Goal: Information Seeking & Learning: Find specific fact

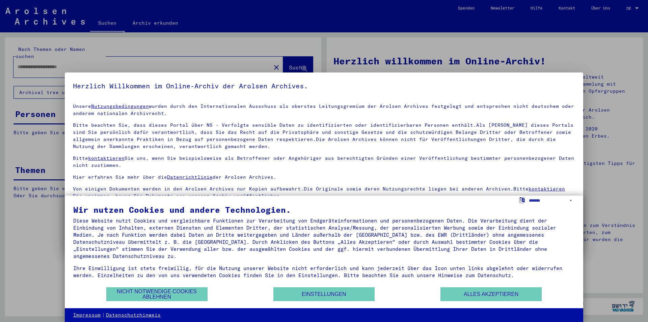
type input "*********"
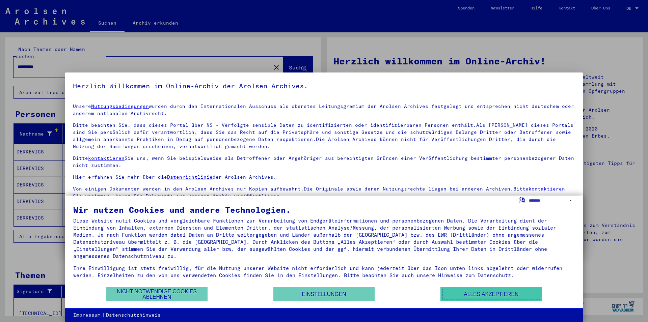
click at [487, 295] on button "Alles akzeptieren" at bounding box center [490, 294] width 101 height 14
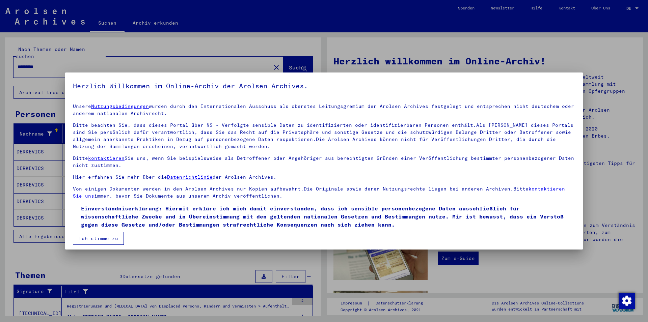
click at [75, 207] on span at bounding box center [75, 208] width 5 height 5
click at [108, 238] on button "Ich stimme zu" at bounding box center [98, 238] width 51 height 13
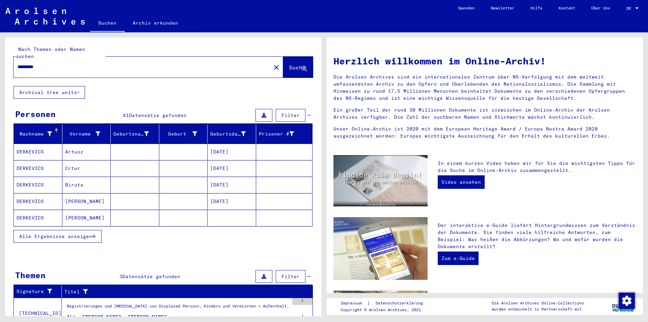
click at [65, 233] on span "Alle Ergebnisse anzeigen" at bounding box center [55, 236] width 73 height 6
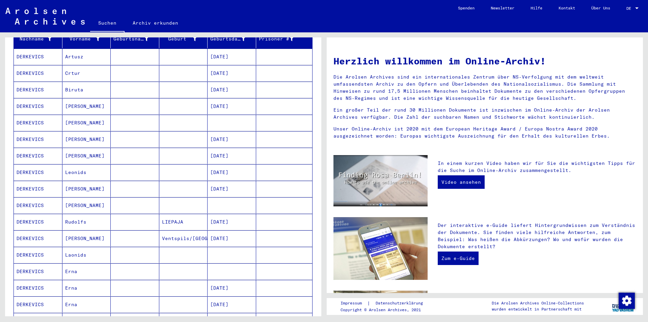
scroll to position [109, 0]
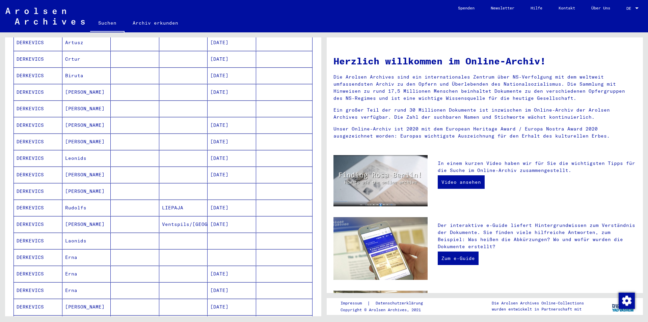
click at [75, 101] on mat-cell "[PERSON_NAME]" at bounding box center [86, 109] width 49 height 16
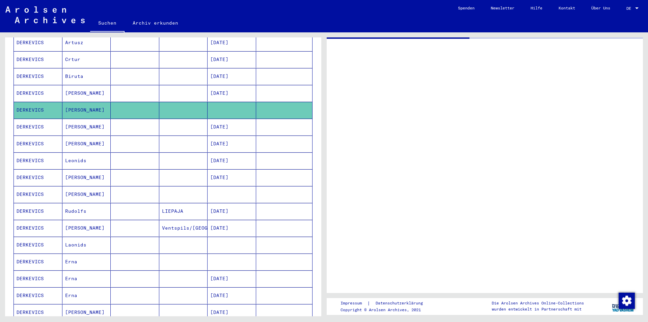
scroll to position [110, 0]
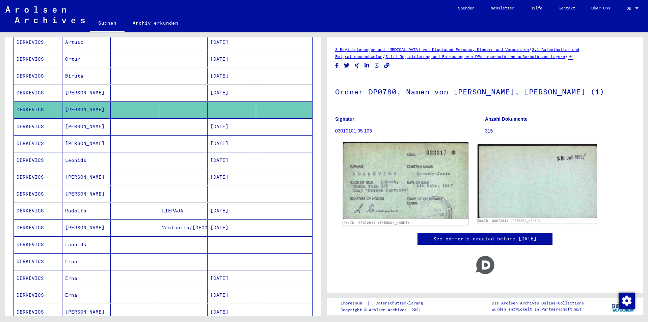
click at [387, 190] on img at bounding box center [405, 180] width 125 height 77
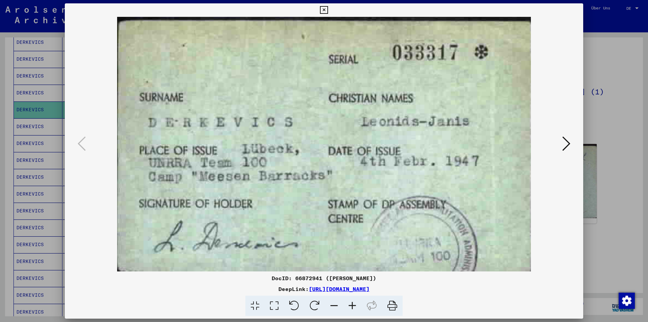
click at [570, 143] on icon at bounding box center [566, 144] width 8 height 16
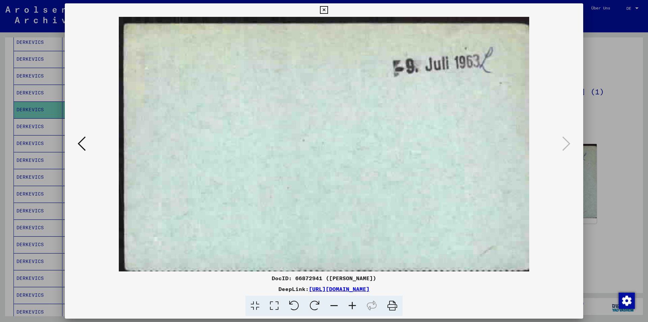
click at [327, 8] on icon at bounding box center [324, 10] width 8 height 8
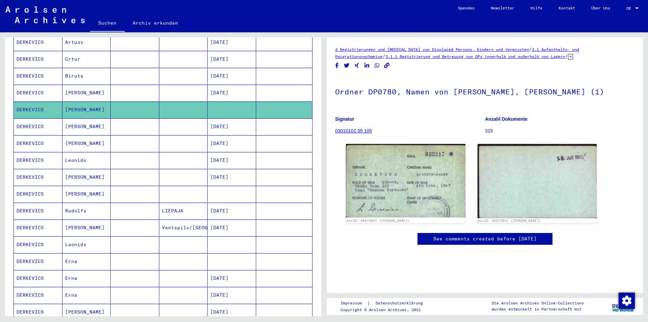
click at [86, 119] on mat-cell "[PERSON_NAME]" at bounding box center [86, 126] width 49 height 17
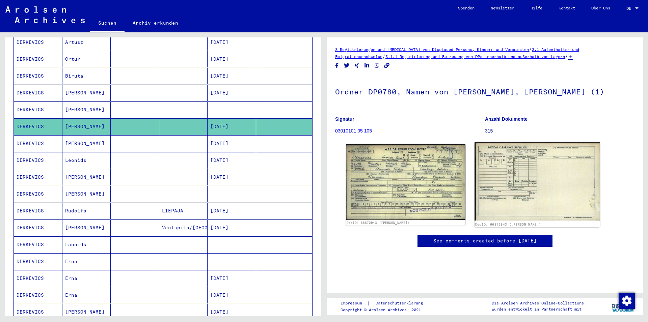
scroll to position [36, 0]
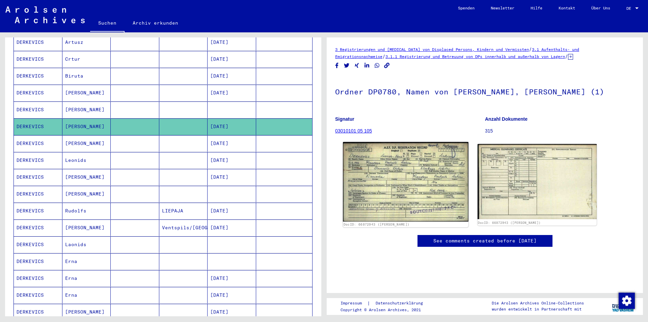
click at [392, 170] on img at bounding box center [405, 182] width 125 height 80
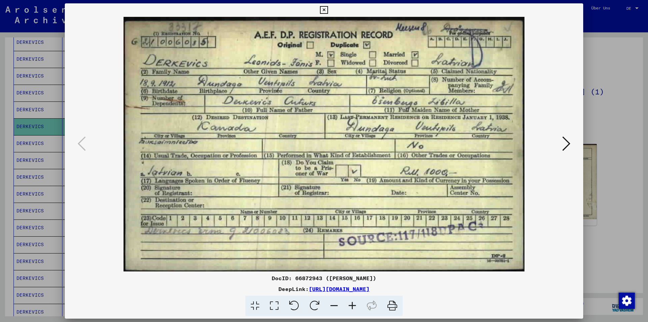
click at [566, 146] on icon at bounding box center [566, 144] width 8 height 16
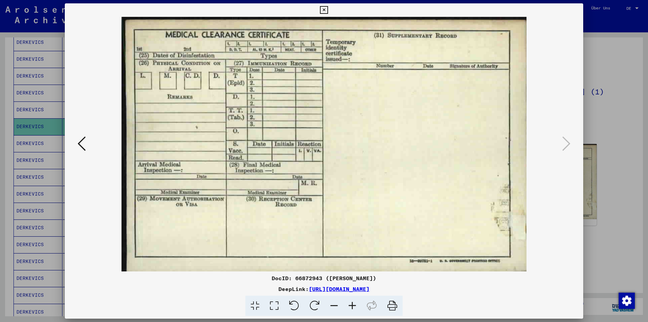
click at [327, 9] on icon at bounding box center [324, 10] width 8 height 8
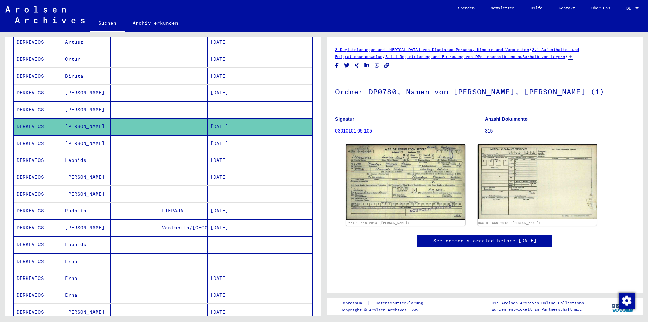
click at [88, 135] on mat-cell "[PERSON_NAME]" at bounding box center [86, 143] width 49 height 17
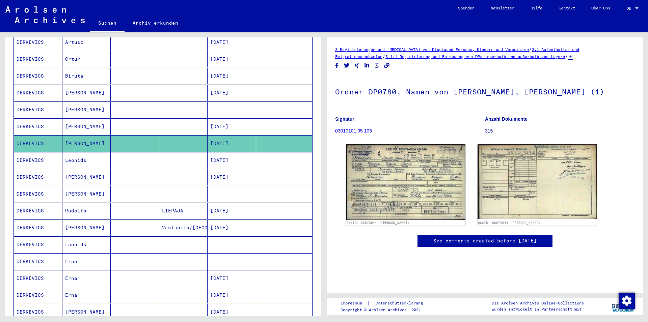
scroll to position [73, 0]
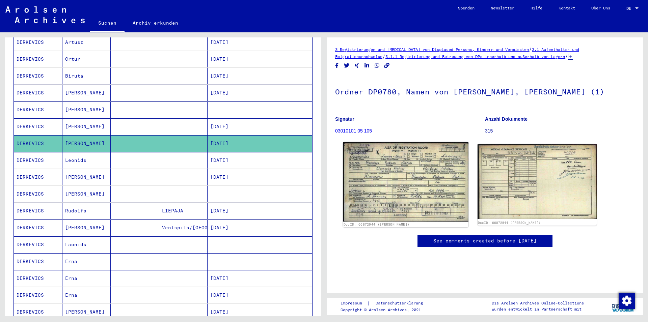
click at [399, 142] on img at bounding box center [405, 182] width 125 height 80
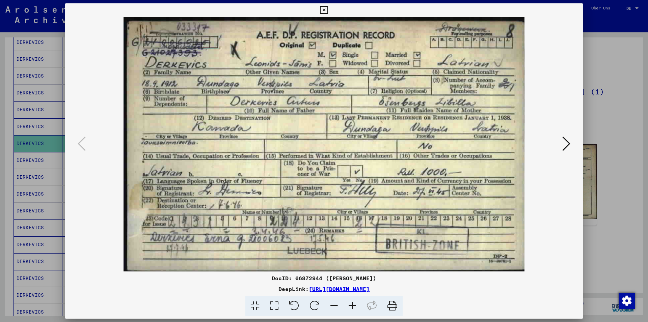
click at [569, 144] on icon at bounding box center [566, 144] width 8 height 16
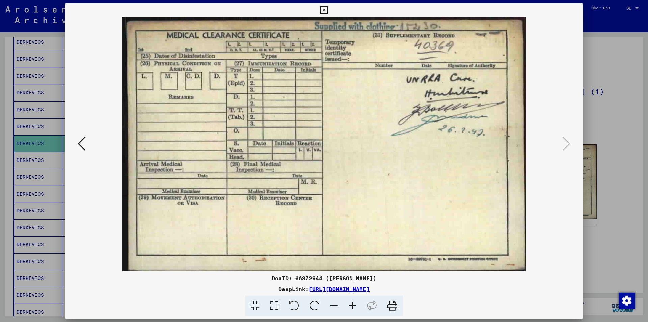
click at [327, 9] on icon at bounding box center [324, 10] width 8 height 8
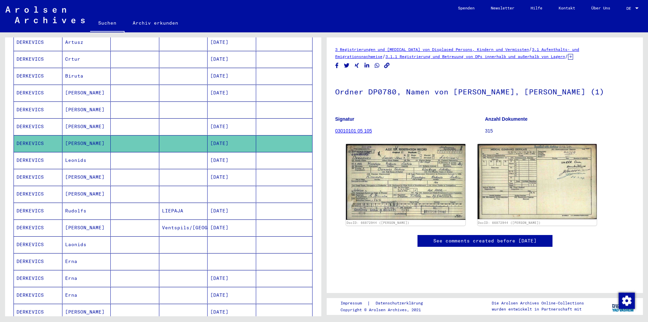
click at [82, 152] on mat-cell "Leonids" at bounding box center [86, 160] width 49 height 17
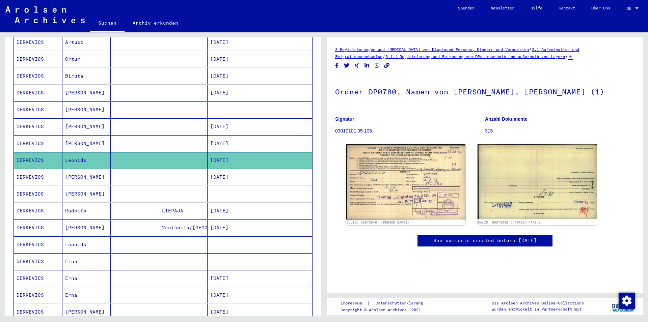
scroll to position [36, 0]
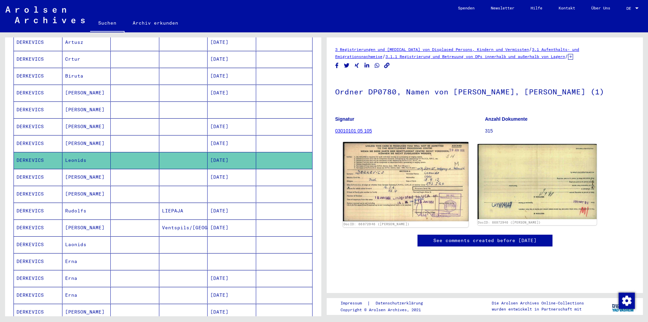
click at [397, 161] on img at bounding box center [405, 181] width 125 height 79
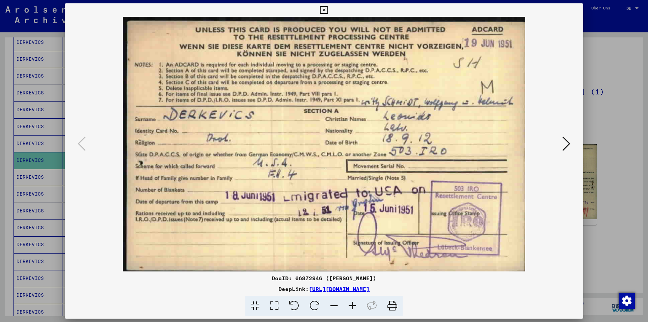
click at [567, 141] on icon at bounding box center [566, 144] width 8 height 16
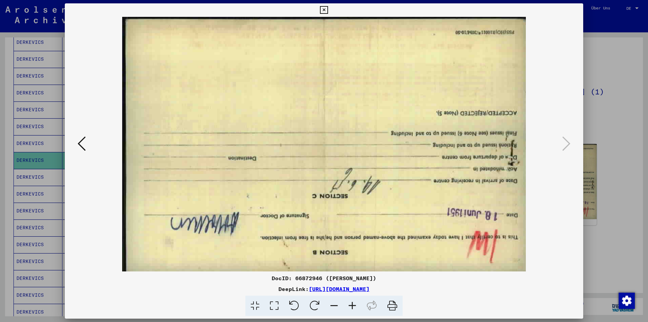
click at [78, 141] on icon at bounding box center [82, 144] width 8 height 16
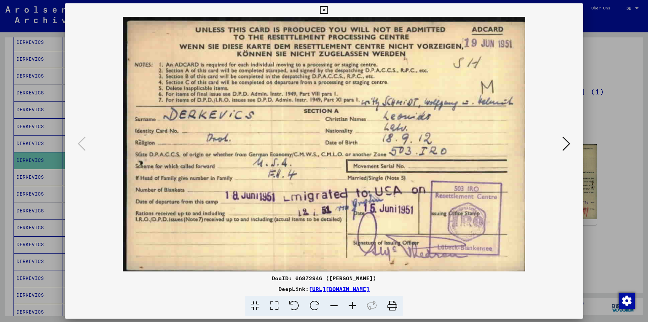
click at [327, 8] on icon at bounding box center [324, 10] width 8 height 8
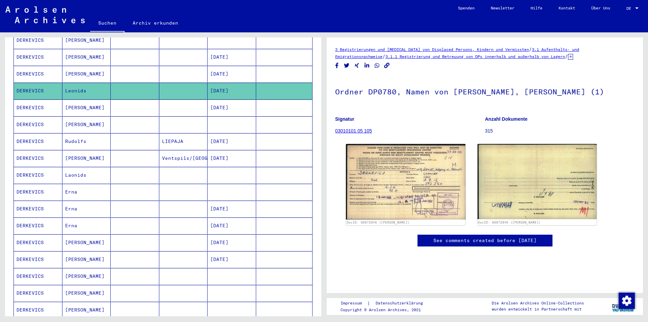
scroll to position [219, 0]
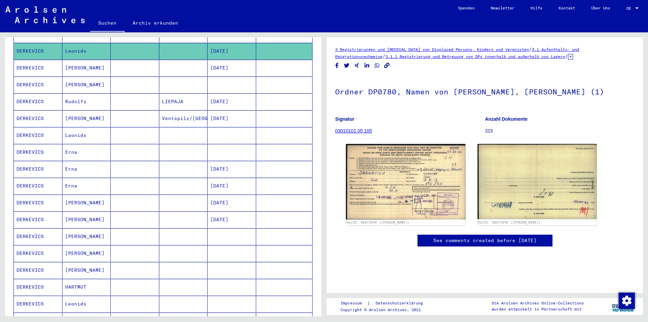
click at [86, 110] on mat-cell "[PERSON_NAME]" at bounding box center [86, 118] width 49 height 17
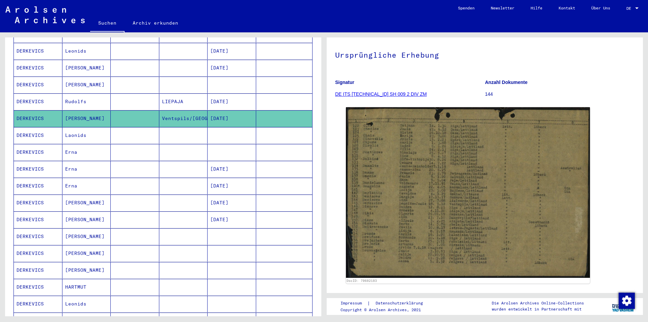
scroll to position [73, 0]
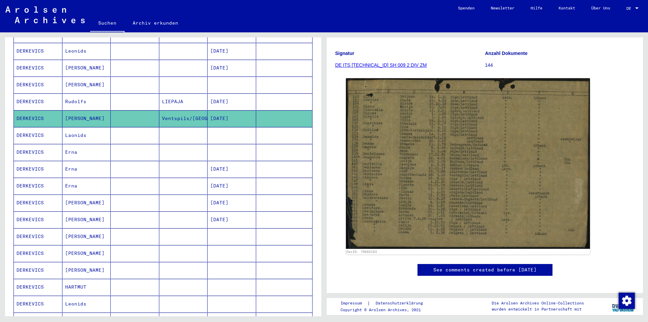
click at [76, 130] on mat-cell "Laonids" at bounding box center [86, 135] width 49 height 17
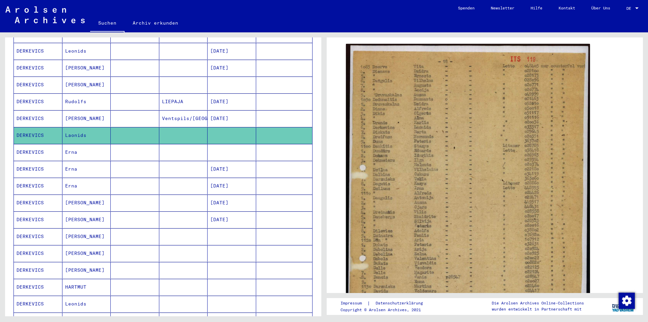
scroll to position [109, 0]
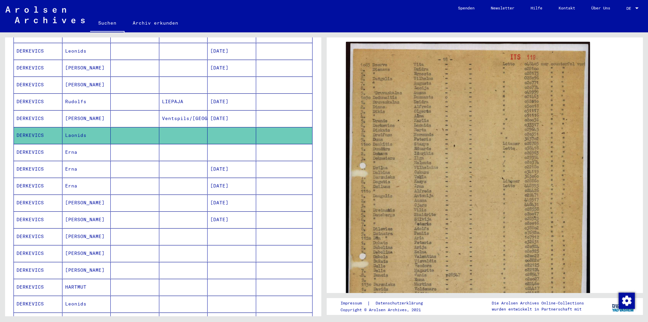
click at [92, 196] on mat-cell "[PERSON_NAME]" at bounding box center [86, 203] width 49 height 17
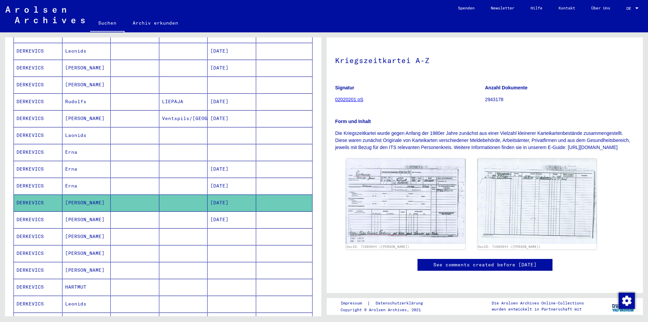
scroll to position [109, 0]
click at [382, 156] on img at bounding box center [405, 201] width 125 height 90
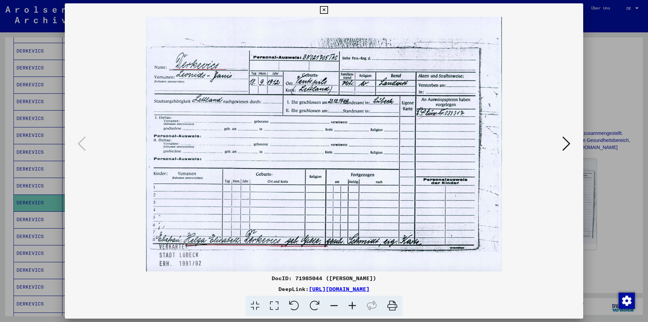
click at [568, 145] on icon at bounding box center [566, 144] width 8 height 16
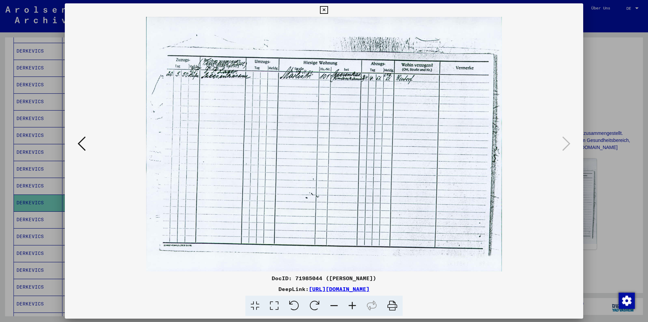
click at [79, 145] on icon at bounding box center [82, 144] width 8 height 16
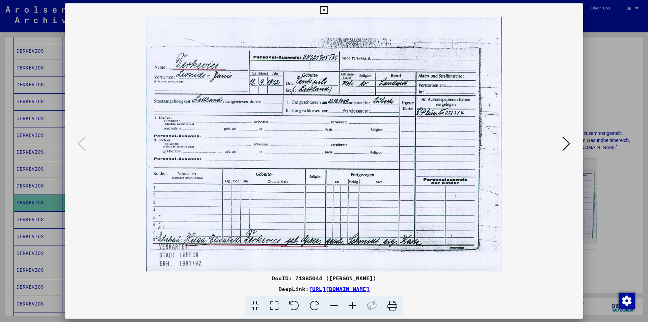
click at [327, 9] on icon at bounding box center [324, 10] width 8 height 8
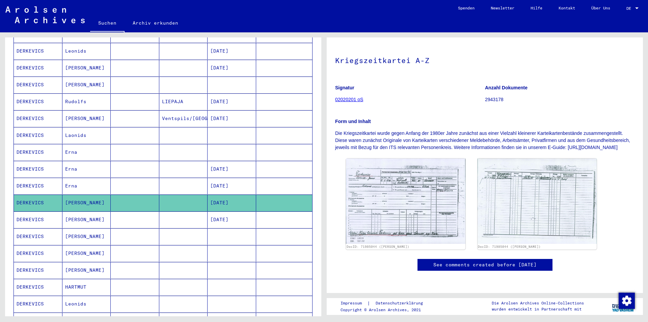
click at [96, 212] on mat-cell "[PERSON_NAME]" at bounding box center [86, 219] width 49 height 17
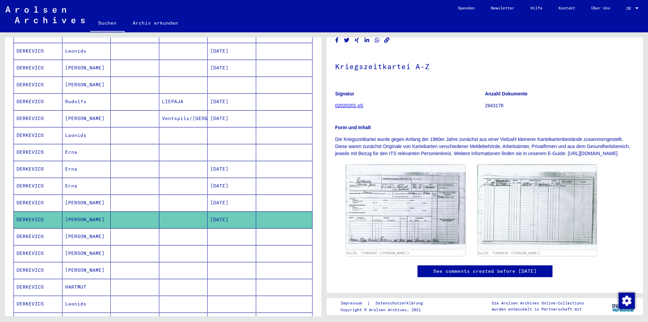
scroll to position [73, 0]
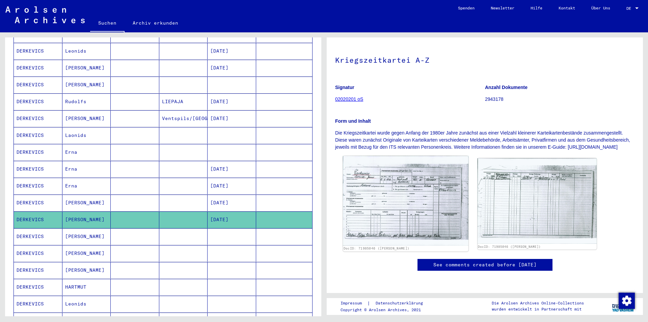
click at [393, 169] on img at bounding box center [405, 201] width 125 height 90
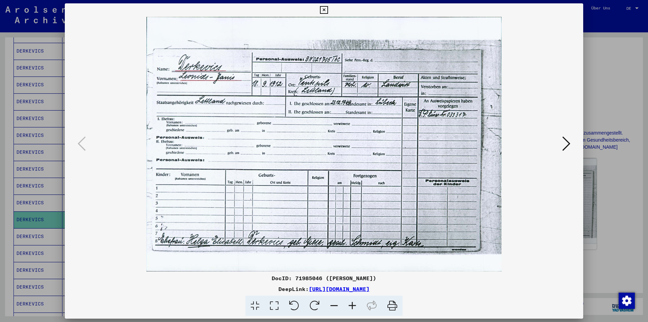
click at [567, 144] on icon at bounding box center [566, 144] width 8 height 16
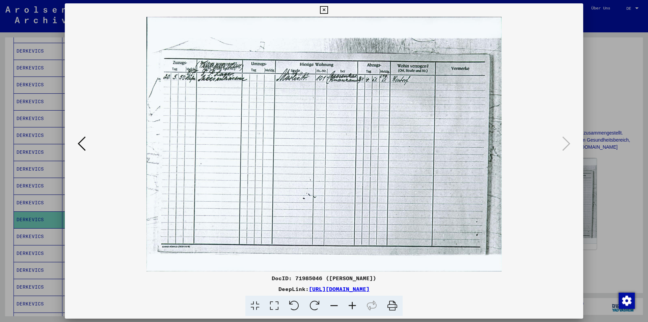
click at [327, 9] on icon at bounding box center [324, 10] width 8 height 8
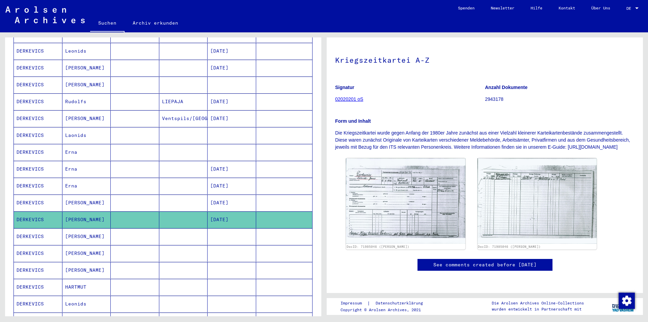
click at [90, 230] on mat-cell "[PERSON_NAME]" at bounding box center [86, 236] width 49 height 17
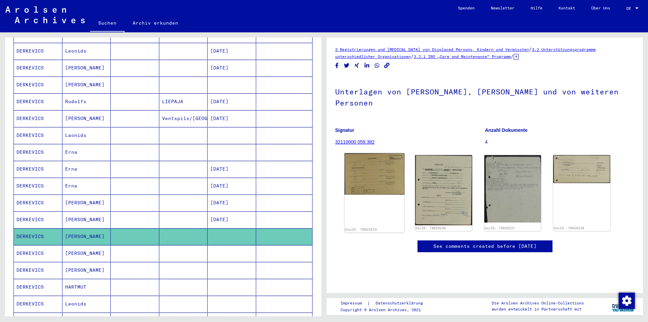
click at [376, 164] on img at bounding box center [374, 173] width 60 height 41
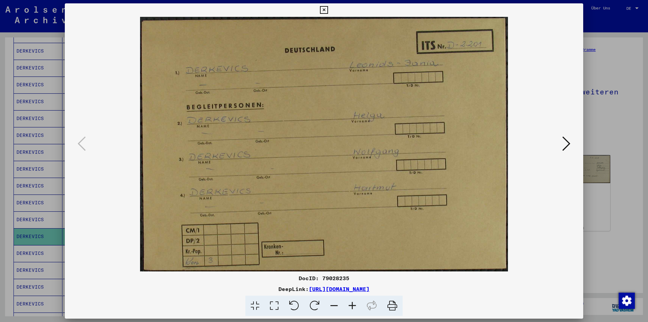
click at [568, 144] on icon at bounding box center [566, 144] width 8 height 16
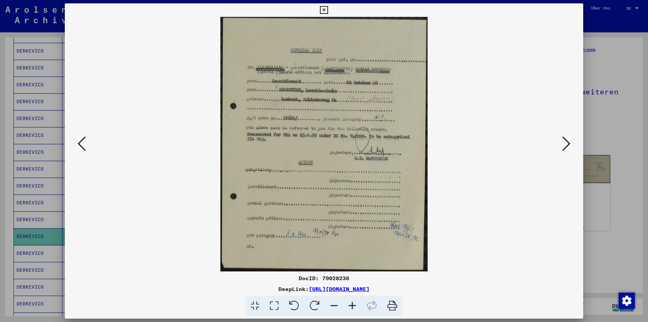
click at [567, 144] on icon at bounding box center [566, 144] width 8 height 16
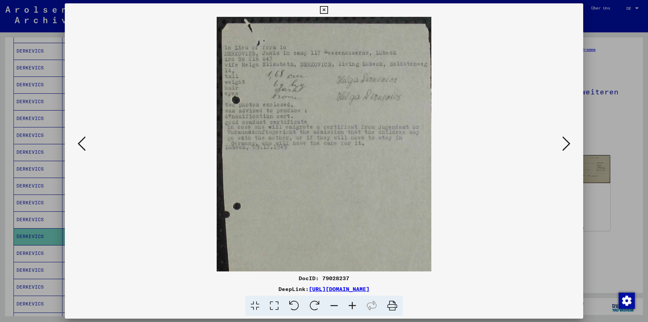
click at [567, 144] on icon at bounding box center [566, 144] width 8 height 16
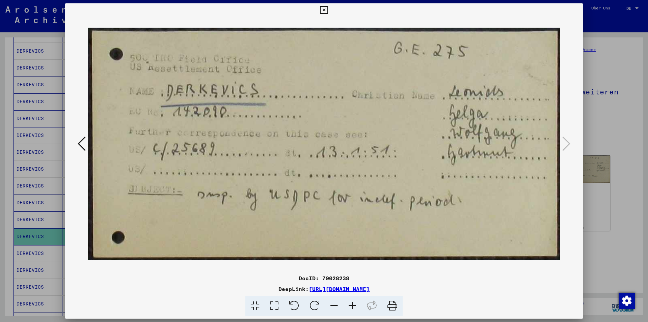
click at [82, 146] on icon at bounding box center [82, 144] width 8 height 16
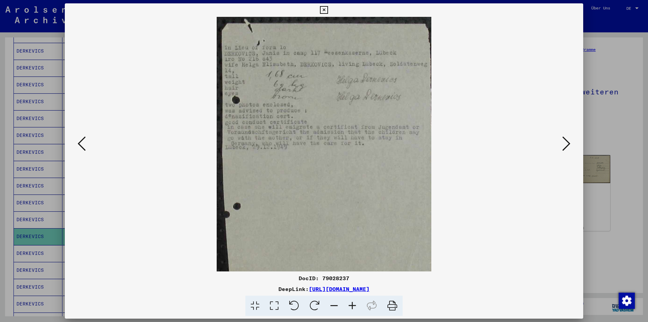
click at [327, 9] on icon at bounding box center [324, 10] width 8 height 8
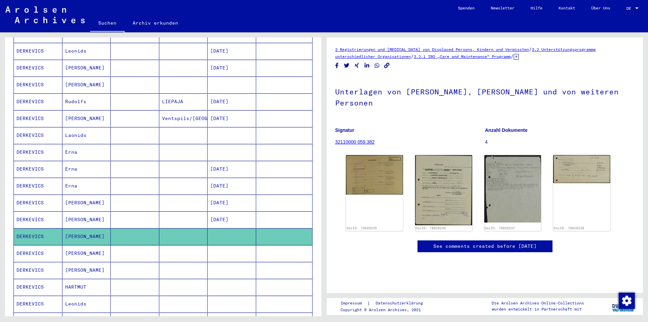
scroll to position [292, 0]
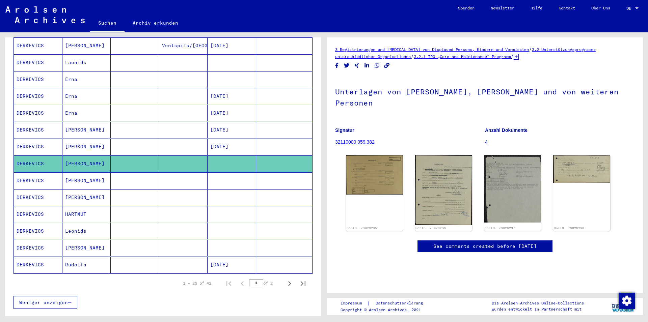
click at [74, 173] on mat-cell "[PERSON_NAME]" at bounding box center [86, 180] width 49 height 17
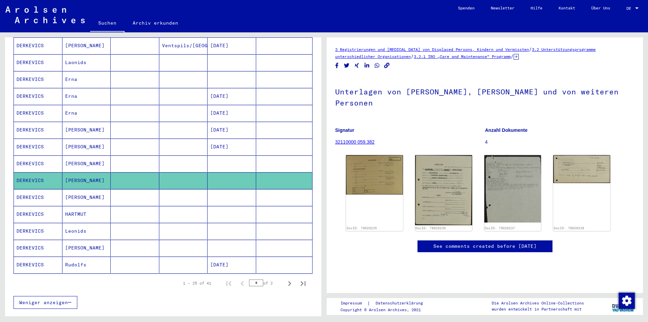
click at [87, 191] on mat-cell "[PERSON_NAME]" at bounding box center [86, 197] width 49 height 17
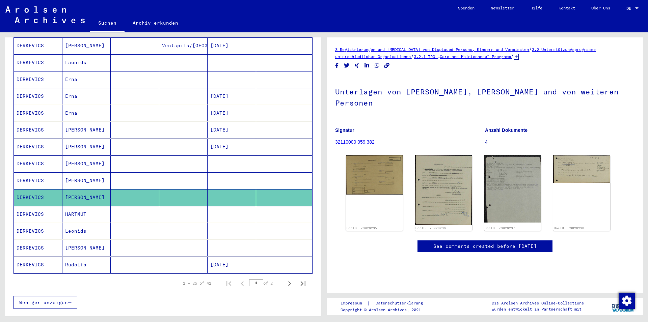
click at [80, 206] on mat-cell "HARTMUT" at bounding box center [86, 214] width 49 height 17
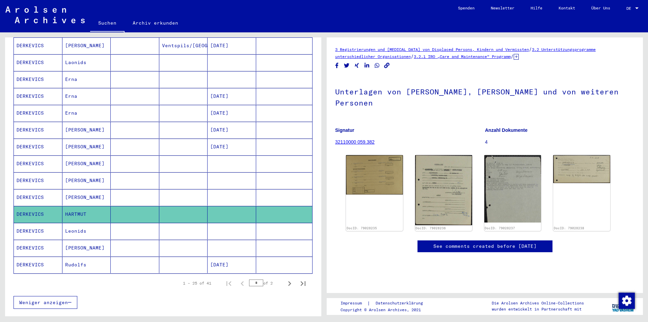
click at [76, 223] on mat-cell "Leonids" at bounding box center [86, 231] width 49 height 17
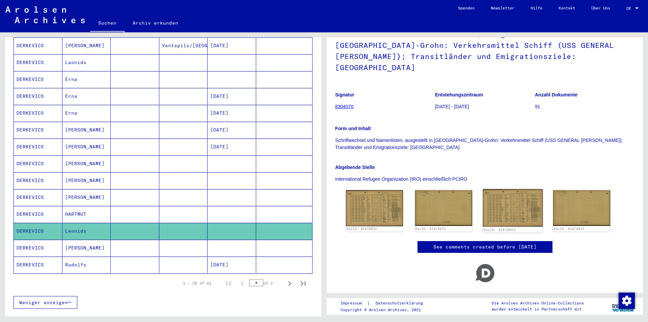
scroll to position [66, 0]
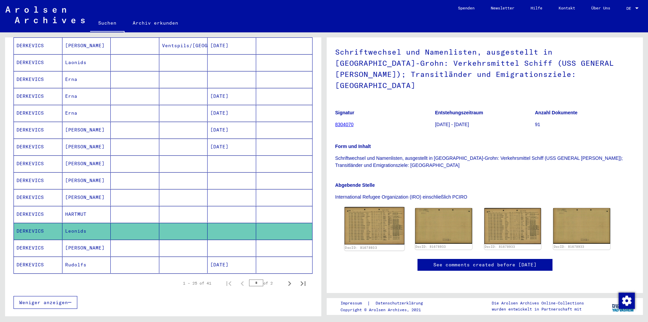
click at [359, 207] on img at bounding box center [374, 226] width 60 height 38
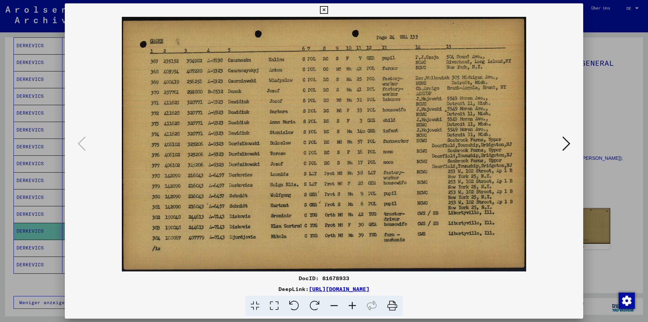
click at [327, 8] on icon at bounding box center [324, 10] width 8 height 8
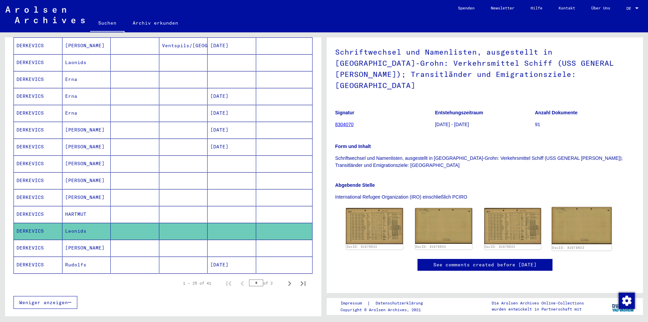
scroll to position [109, 0]
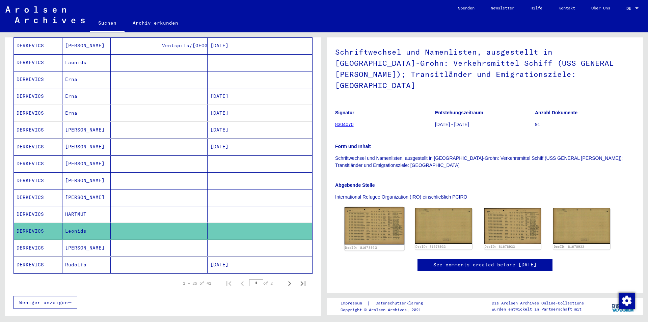
click at [379, 207] on img at bounding box center [374, 226] width 60 height 38
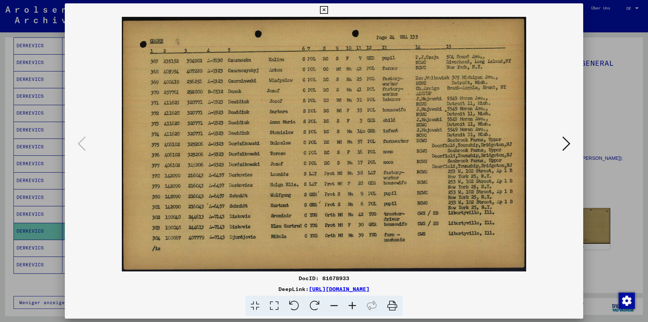
click at [327, 8] on icon at bounding box center [324, 10] width 8 height 8
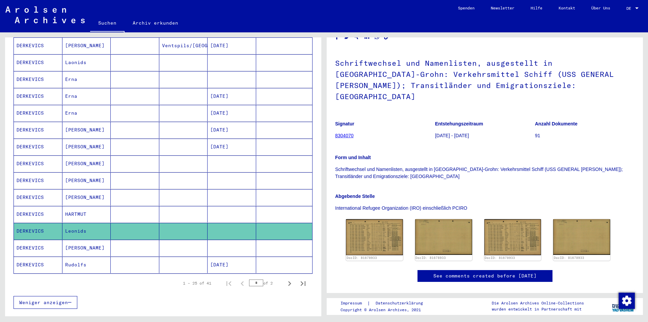
scroll to position [73, 0]
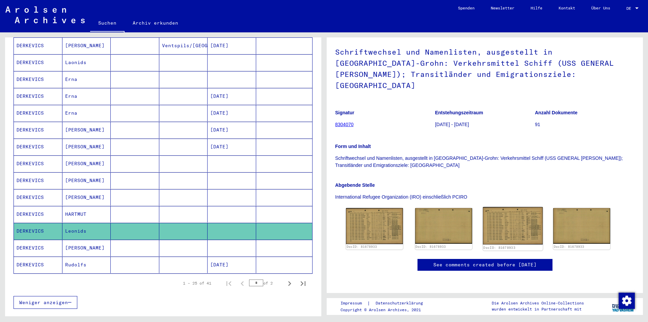
click at [499, 207] on img at bounding box center [512, 226] width 60 height 38
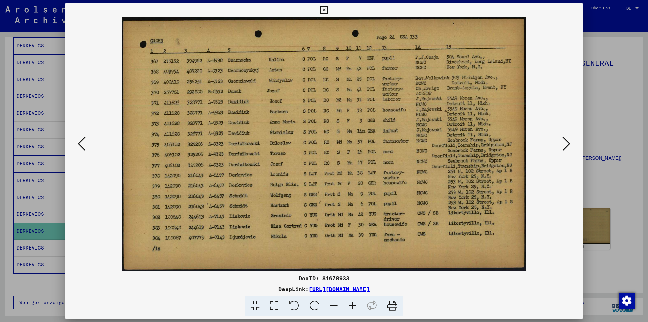
click at [327, 10] on icon at bounding box center [324, 10] width 8 height 8
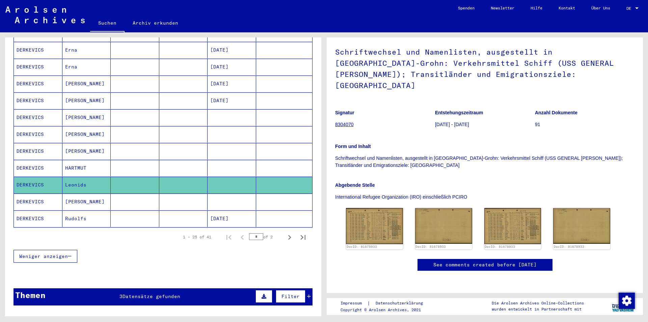
scroll to position [365, 0]
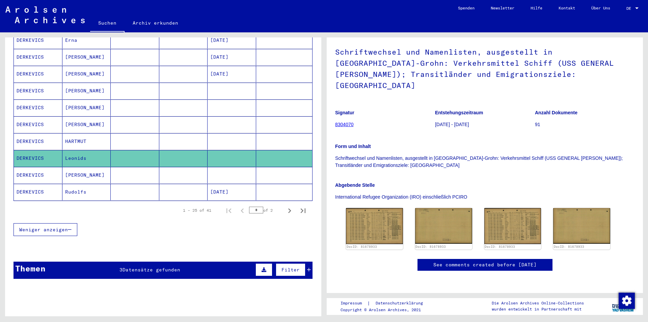
click at [85, 167] on mat-cell "[PERSON_NAME]" at bounding box center [86, 175] width 49 height 17
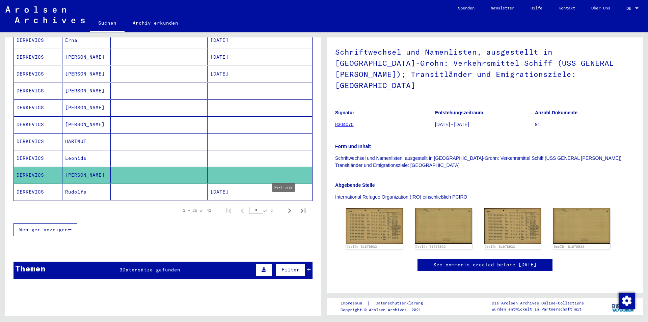
click at [285, 206] on icon "Next page" at bounding box center [289, 210] width 9 height 9
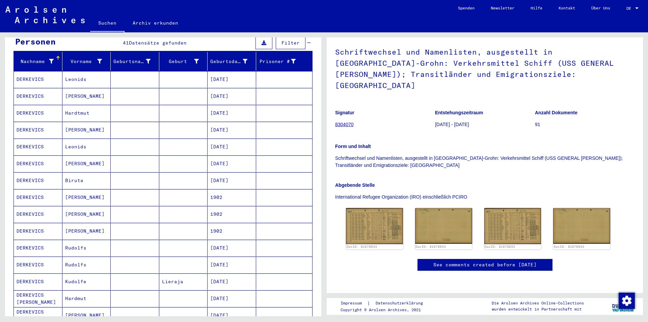
scroll to position [70, 0]
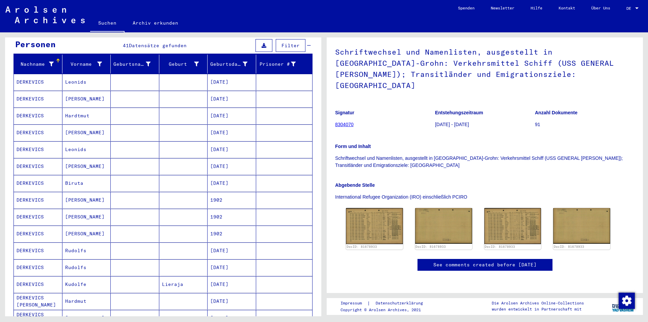
click at [79, 74] on mat-cell "Leonids" at bounding box center [86, 82] width 49 height 17
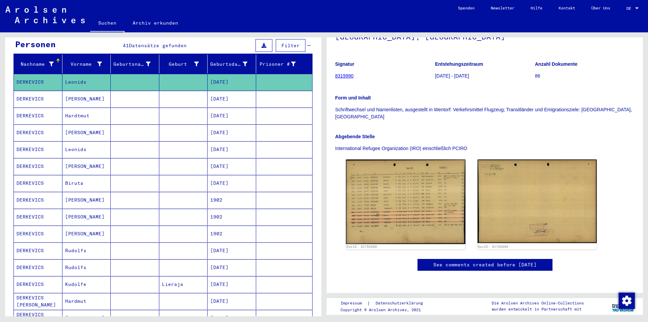
scroll to position [24, 0]
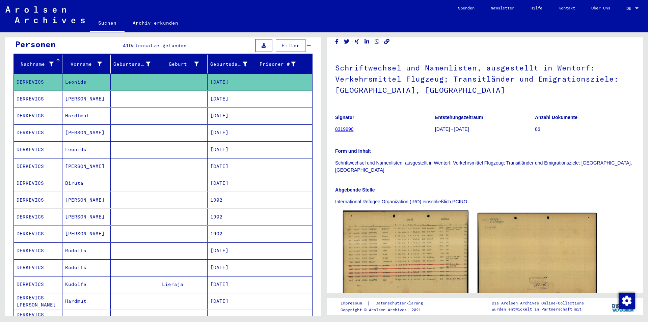
click at [410, 231] on img at bounding box center [405, 255] width 125 height 89
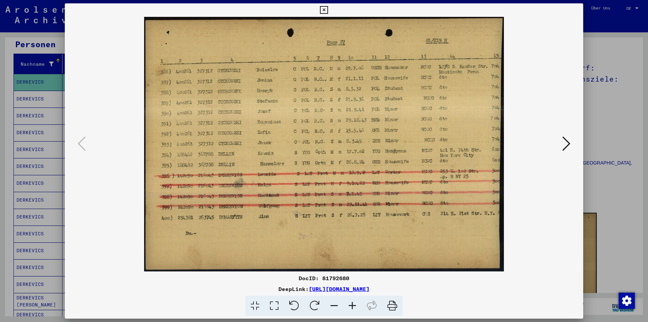
click at [327, 9] on icon at bounding box center [324, 10] width 8 height 8
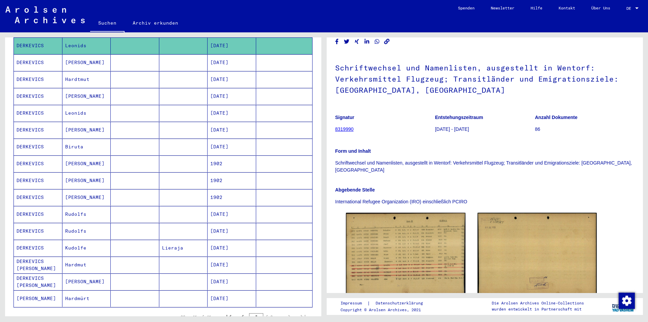
scroll to position [143, 0]
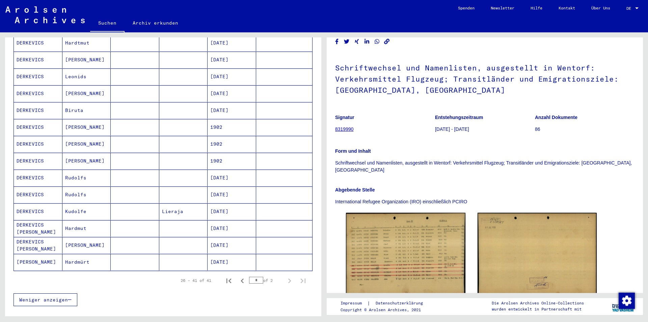
click at [83, 254] on mat-cell "Hardmürt" at bounding box center [86, 262] width 49 height 17
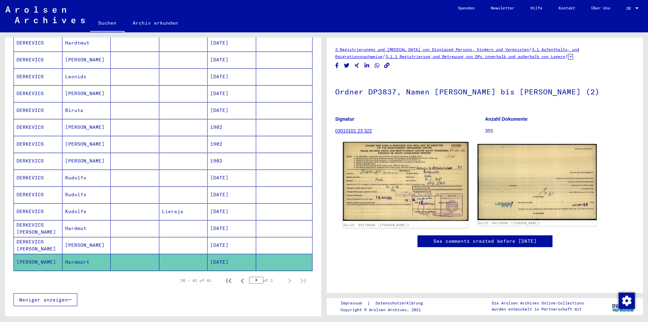
click at [408, 184] on img at bounding box center [405, 181] width 125 height 79
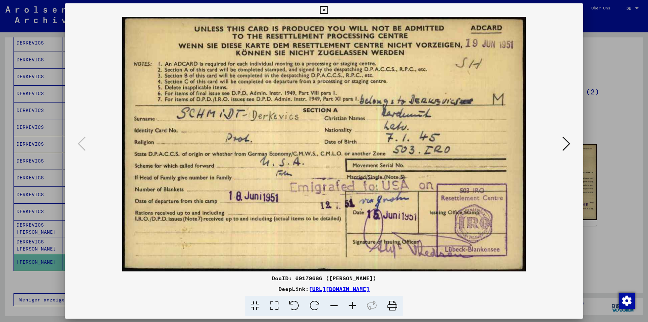
click at [327, 8] on icon at bounding box center [324, 10] width 8 height 8
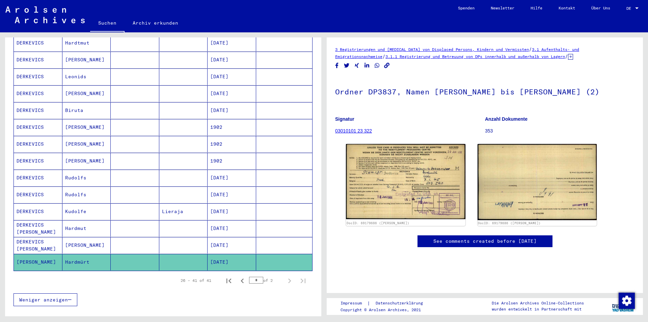
click at [77, 238] on mat-cell "[PERSON_NAME]" at bounding box center [86, 245] width 49 height 17
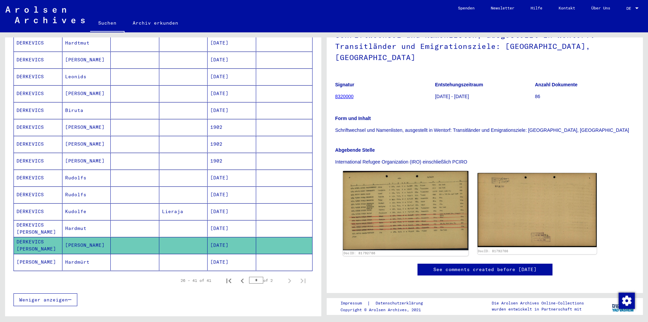
scroll to position [73, 0]
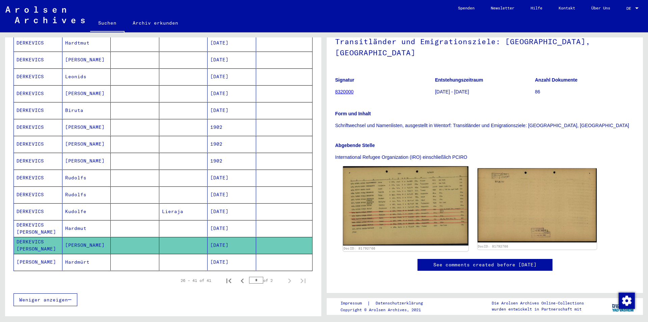
click at [380, 196] on img at bounding box center [405, 205] width 125 height 79
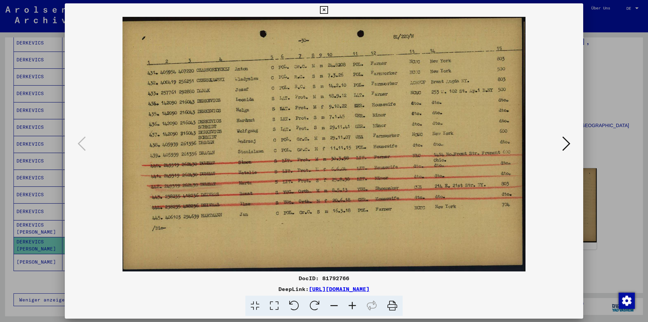
click at [327, 9] on icon at bounding box center [324, 10] width 8 height 8
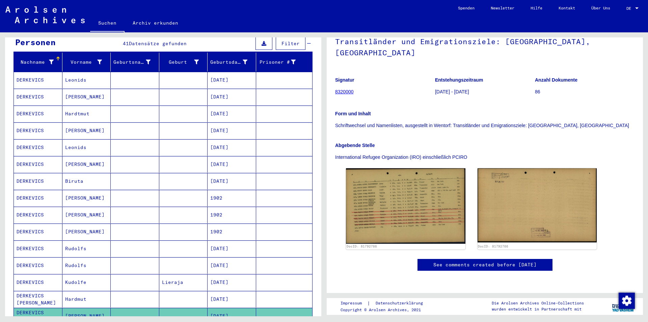
scroll to position [70, 0]
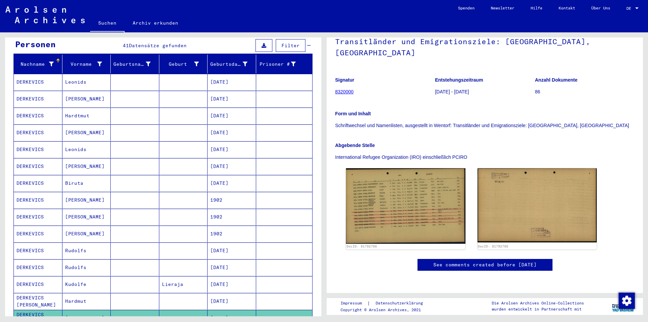
click at [73, 158] on mat-cell "[PERSON_NAME]" at bounding box center [86, 166] width 49 height 17
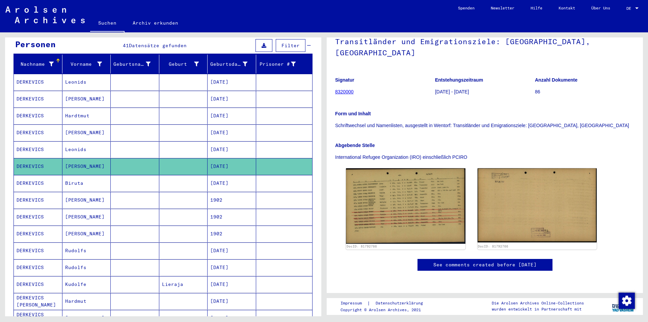
click at [75, 158] on mat-cell "[PERSON_NAME]" at bounding box center [86, 166] width 49 height 17
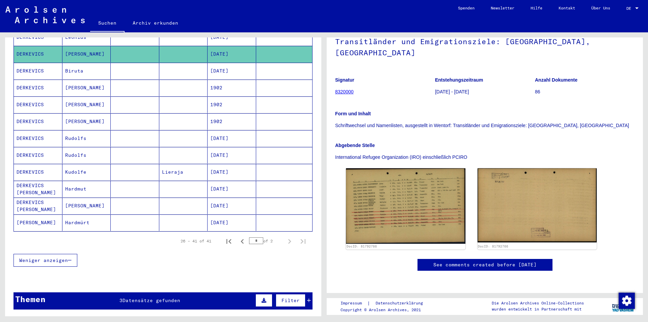
scroll to position [288, 0]
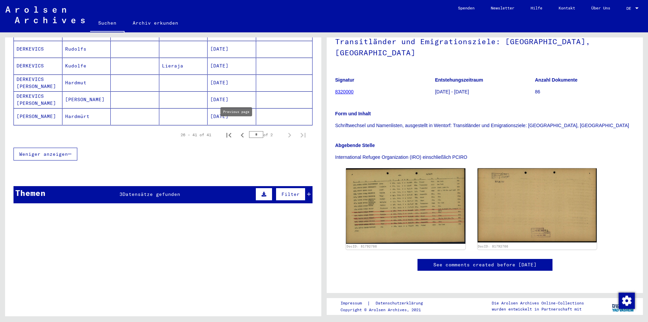
click at [237, 131] on icon "Previous page" at bounding box center [241, 135] width 9 height 9
type input "*"
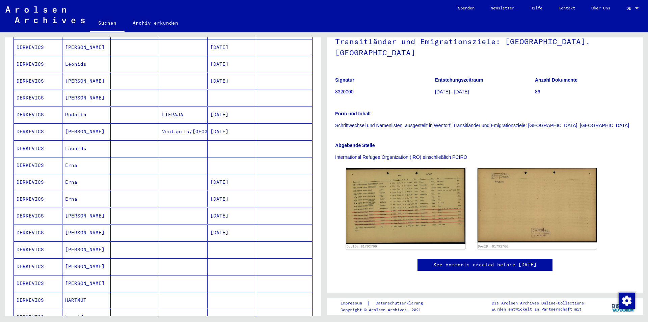
scroll to position [179, 0]
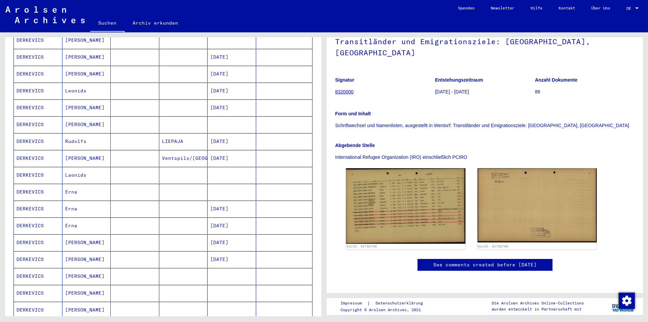
click at [72, 184] on mat-cell "Erna" at bounding box center [86, 192] width 49 height 17
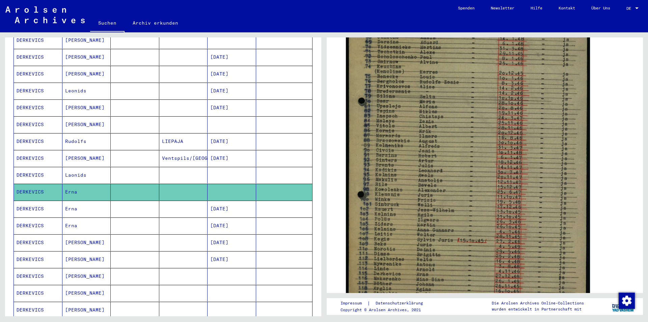
scroll to position [219, 0]
click at [70, 201] on mat-cell "Erna" at bounding box center [86, 209] width 49 height 17
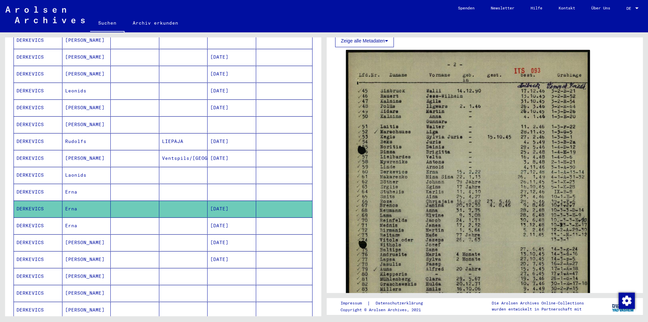
scroll to position [146, 0]
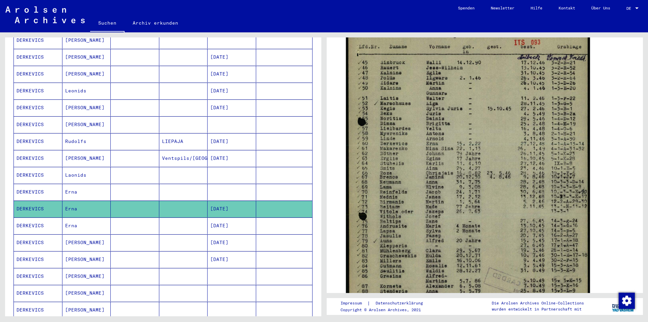
click at [74, 218] on mat-cell "Erna" at bounding box center [86, 226] width 49 height 17
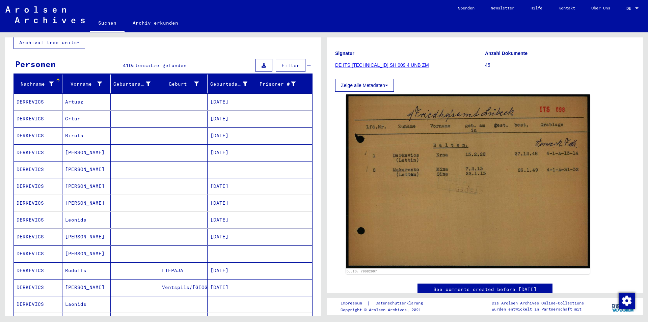
scroll to position [33, 0]
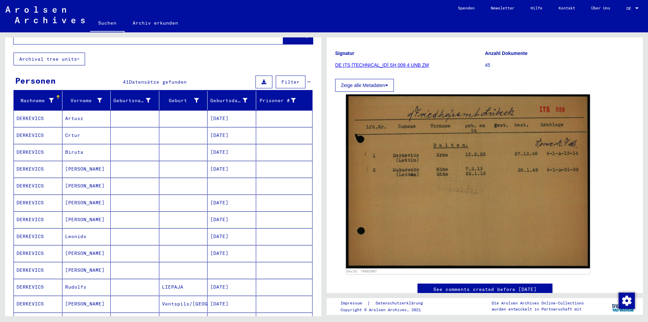
click at [90, 161] on mat-cell "[PERSON_NAME]" at bounding box center [86, 169] width 49 height 17
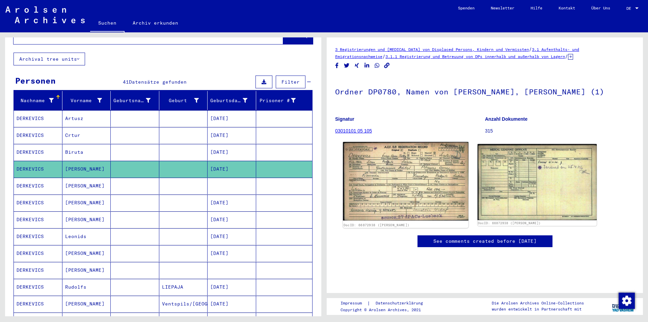
click at [388, 185] on img at bounding box center [405, 181] width 125 height 79
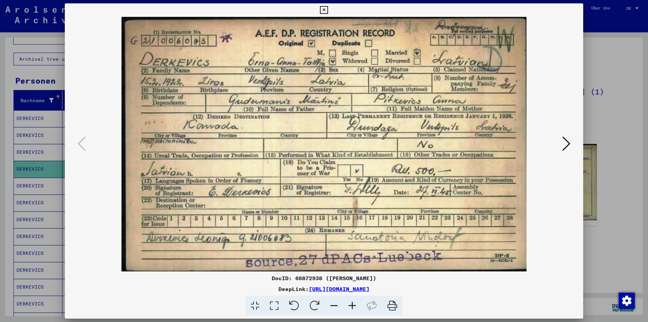
click at [567, 145] on icon at bounding box center [566, 144] width 8 height 16
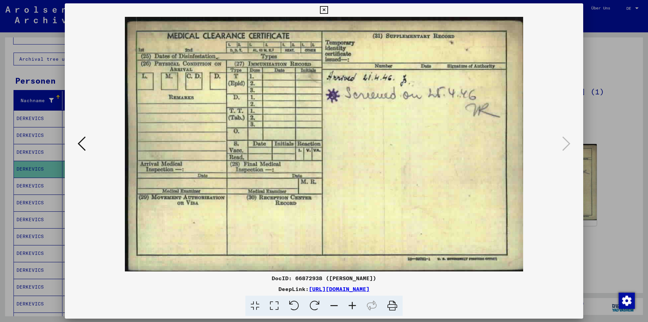
click at [81, 144] on icon at bounding box center [82, 144] width 8 height 16
